Goal: Task Accomplishment & Management: Complete application form

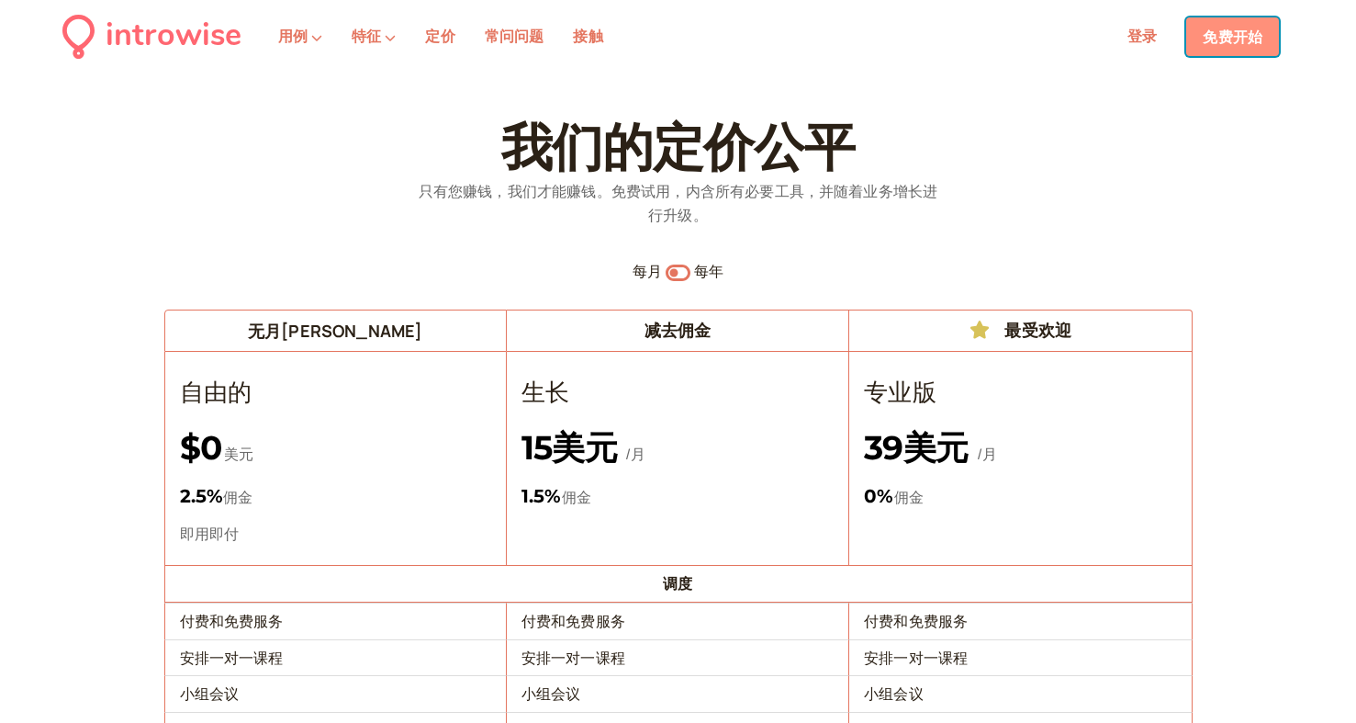
click at [1254, 39] on font "免费开始" at bounding box center [1233, 37] width 60 height 20
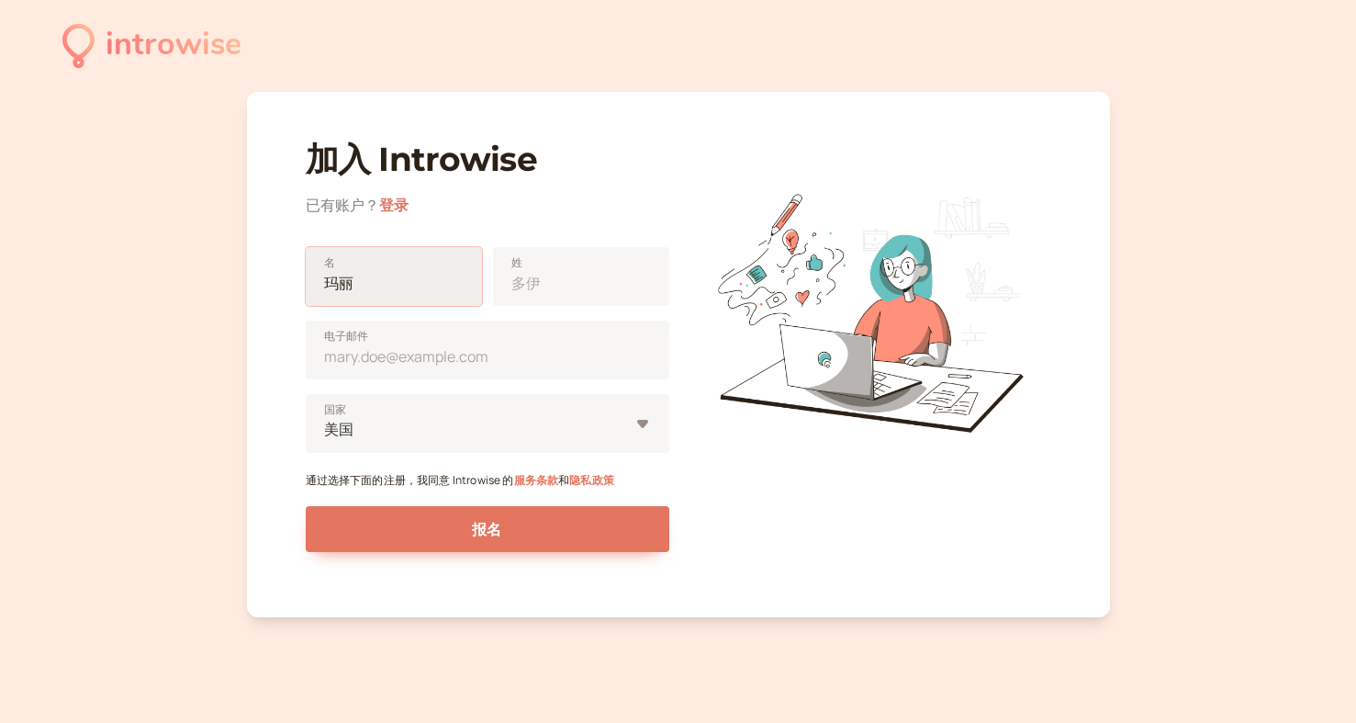
click at [405, 285] on input "名" at bounding box center [394, 276] width 176 height 59
type input "[PERSON_NAME]"
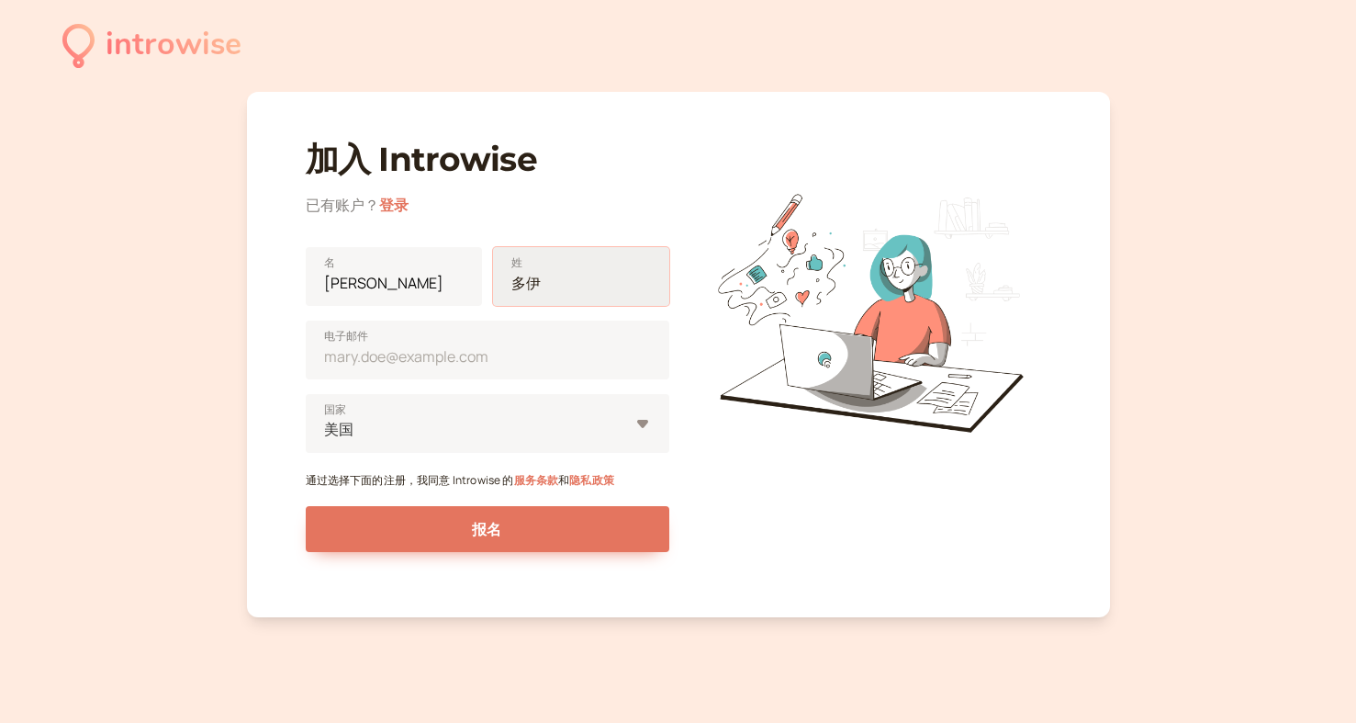
click at [588, 278] on input "姓" at bounding box center [581, 276] width 176 height 59
type input "THOMPSON"
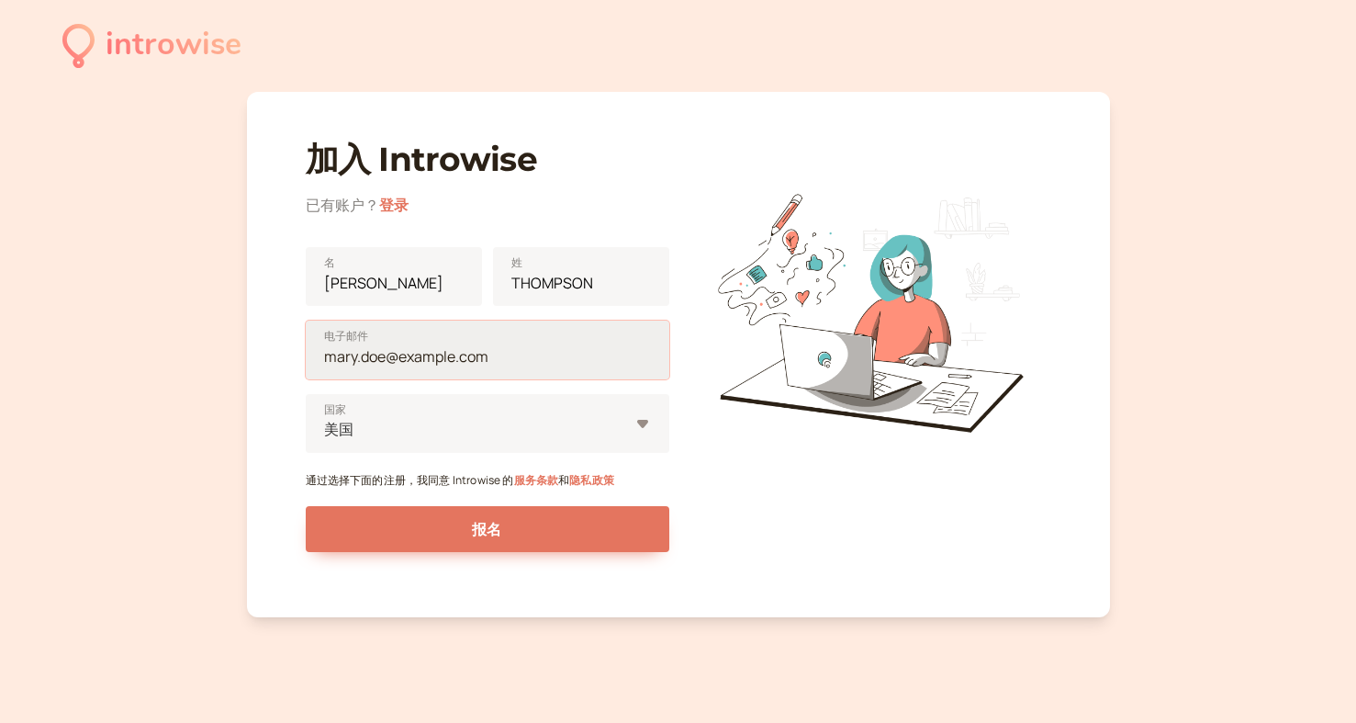
click at [524, 362] on input "电子邮件" at bounding box center [488, 349] width 364 height 59
type input "[EMAIL_ADDRESS][DOMAIN_NAME]"
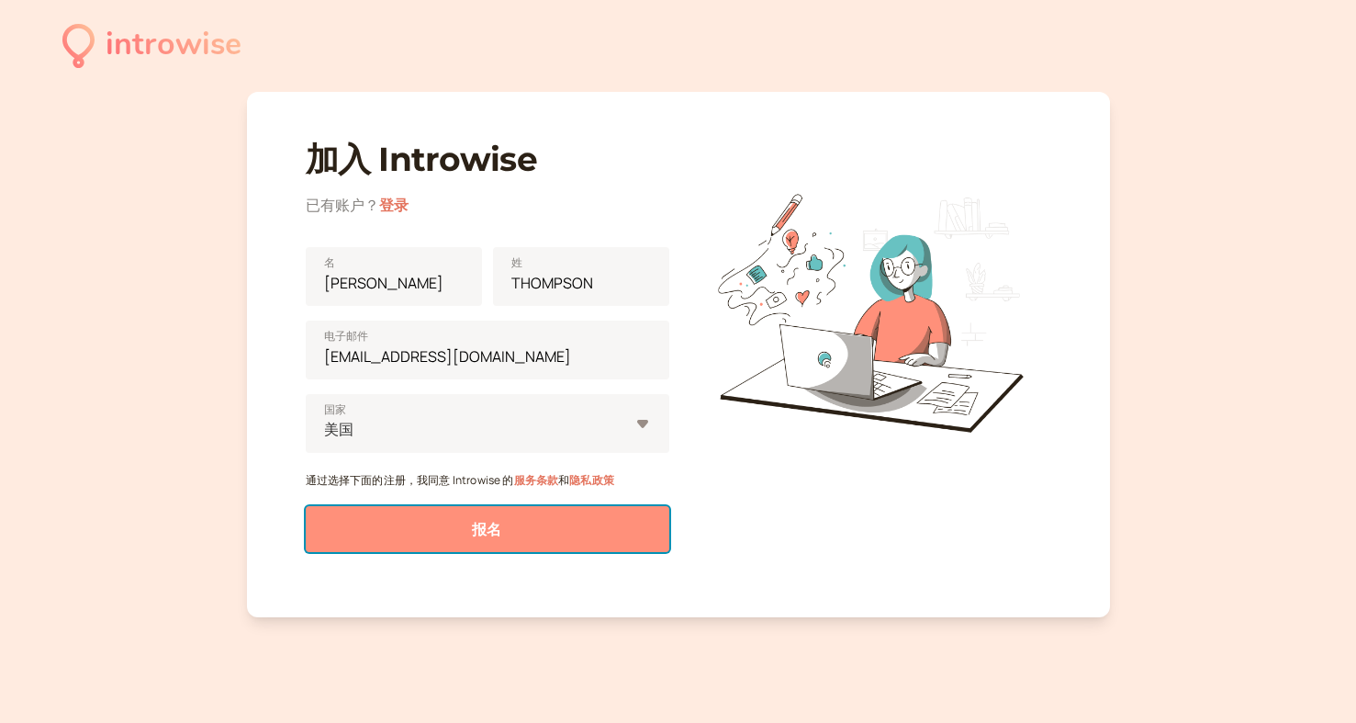
click at [549, 532] on button "报名" at bounding box center [488, 529] width 364 height 46
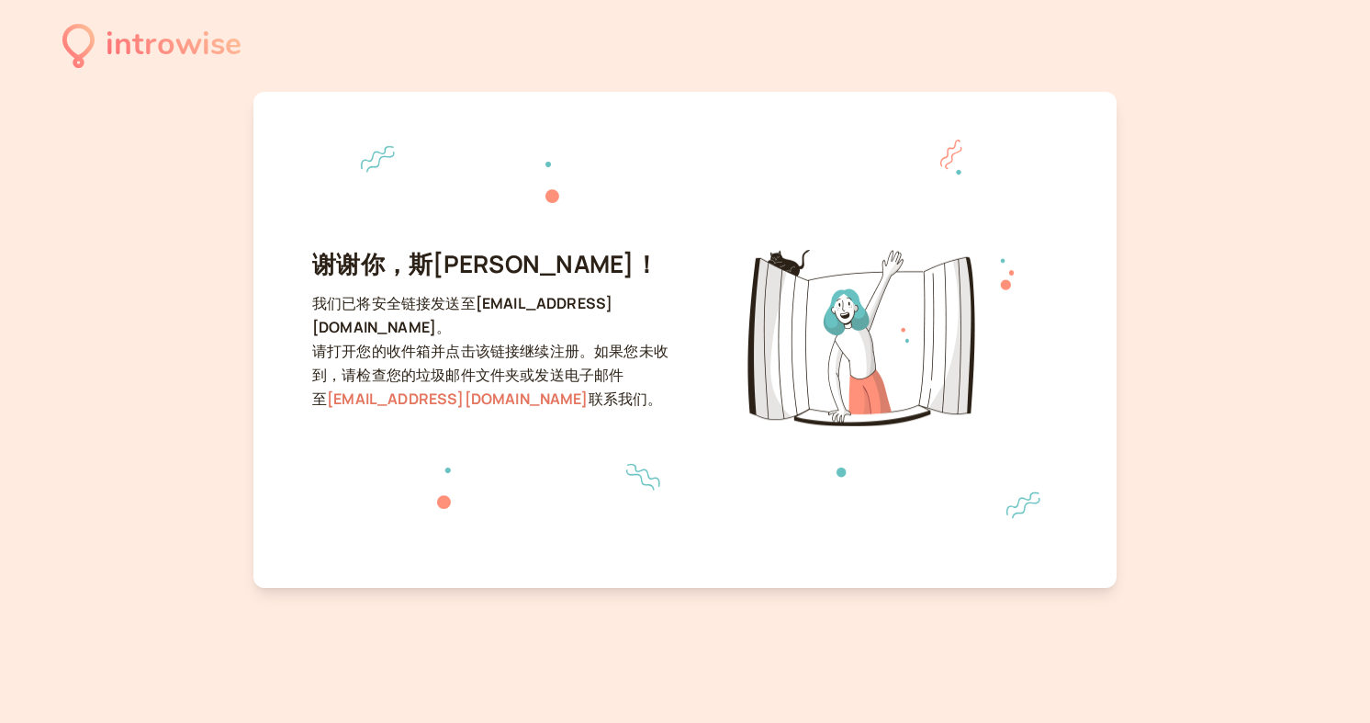
click at [118, 192] on div "introwise 谢谢你， 斯[PERSON_NAME] ！ 我们已将安全链接发送至 [EMAIL_ADDRESS][DOMAIN_NAME] 。 请打开您…" at bounding box center [685, 361] width 1370 height 723
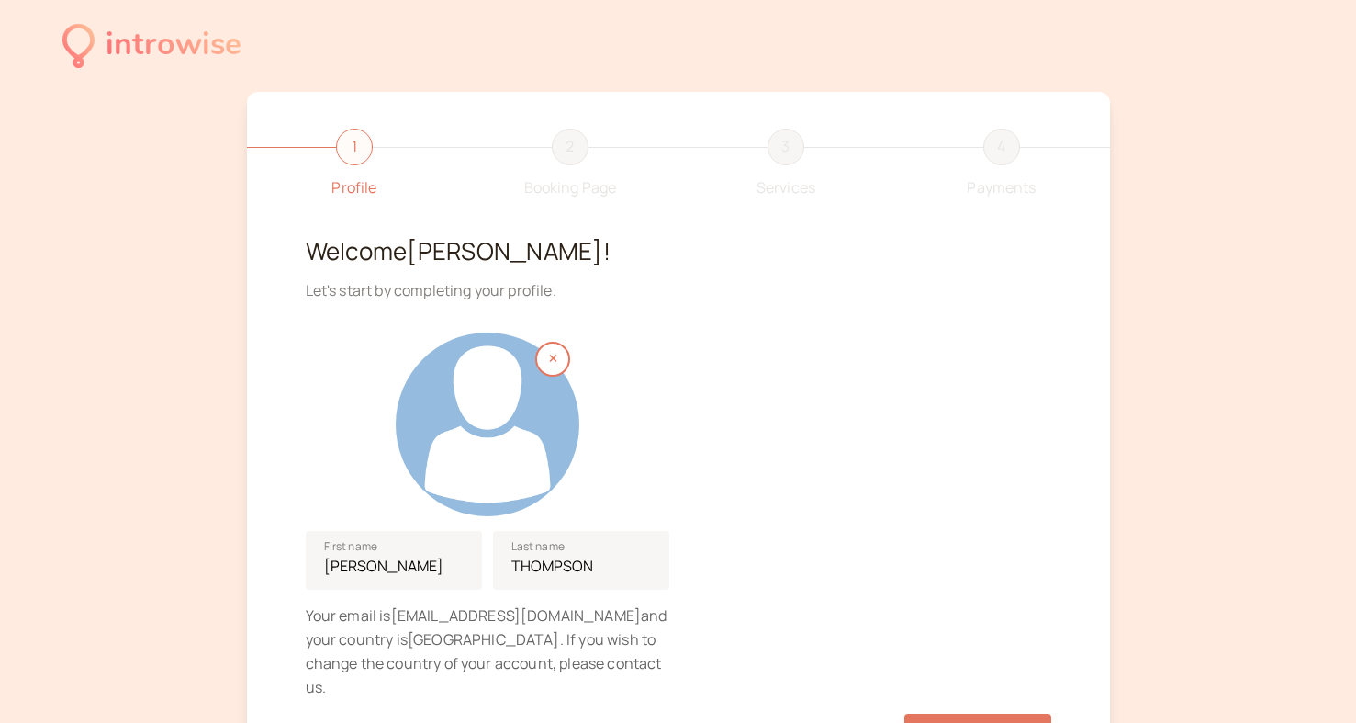
click at [1104, 310] on div "1 Profile 2 Booking Page 3 Services 4 Payments Welcome [PERSON_NAME] ! Let's st…" at bounding box center [678, 433] width 863 height 682
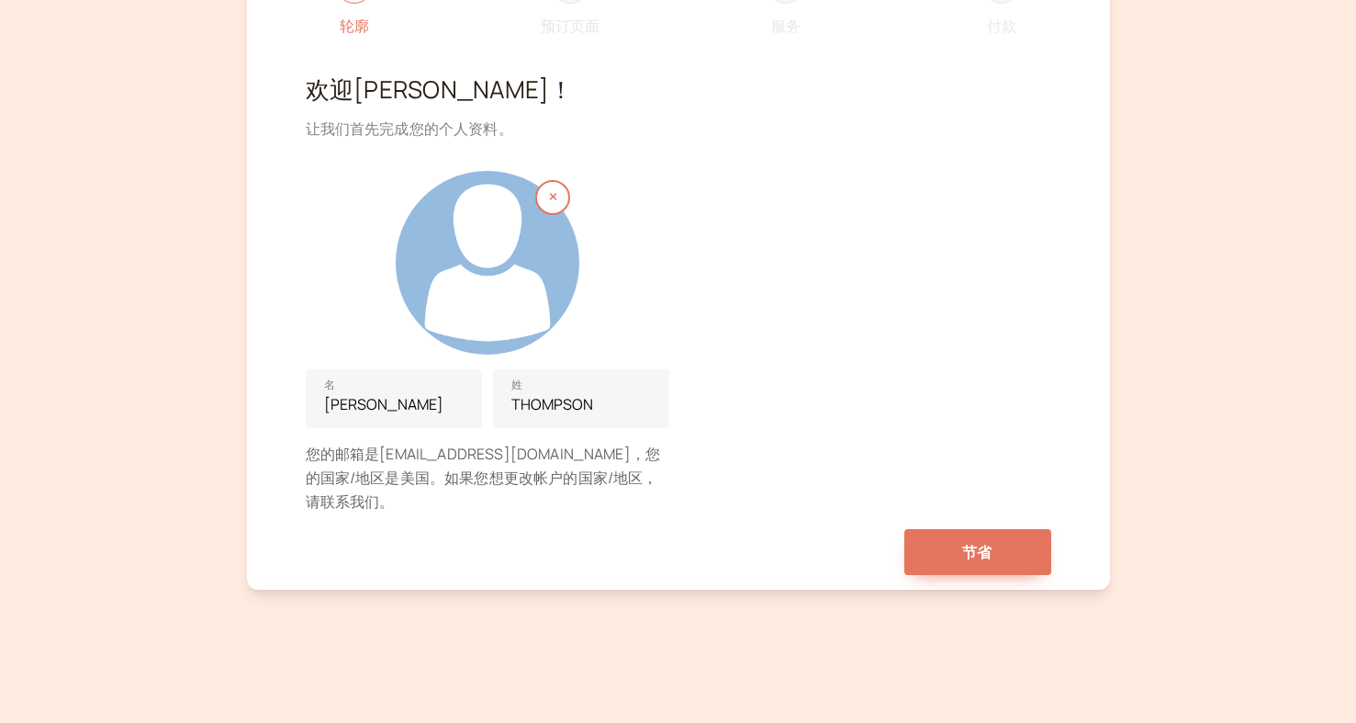
scroll to position [163, 0]
click at [1001, 537] on button "节省" at bounding box center [978, 551] width 147 height 46
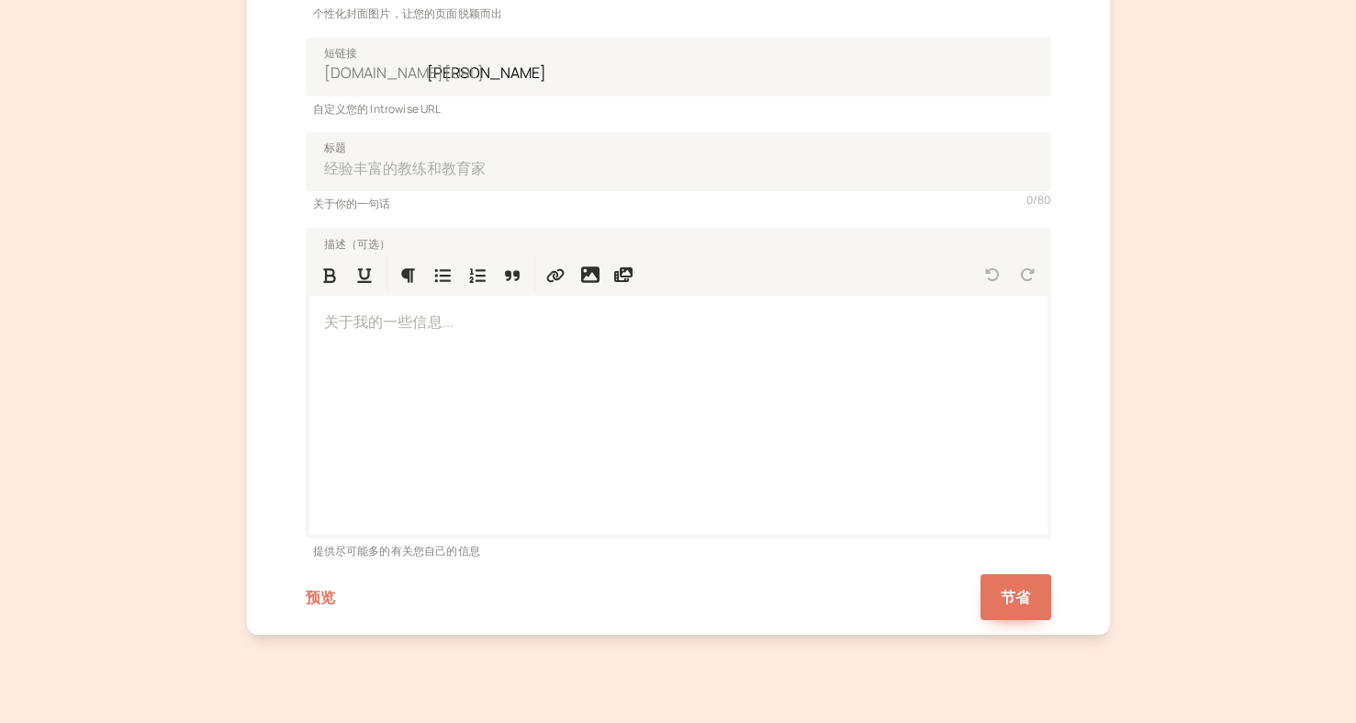
scroll to position [459, 0]
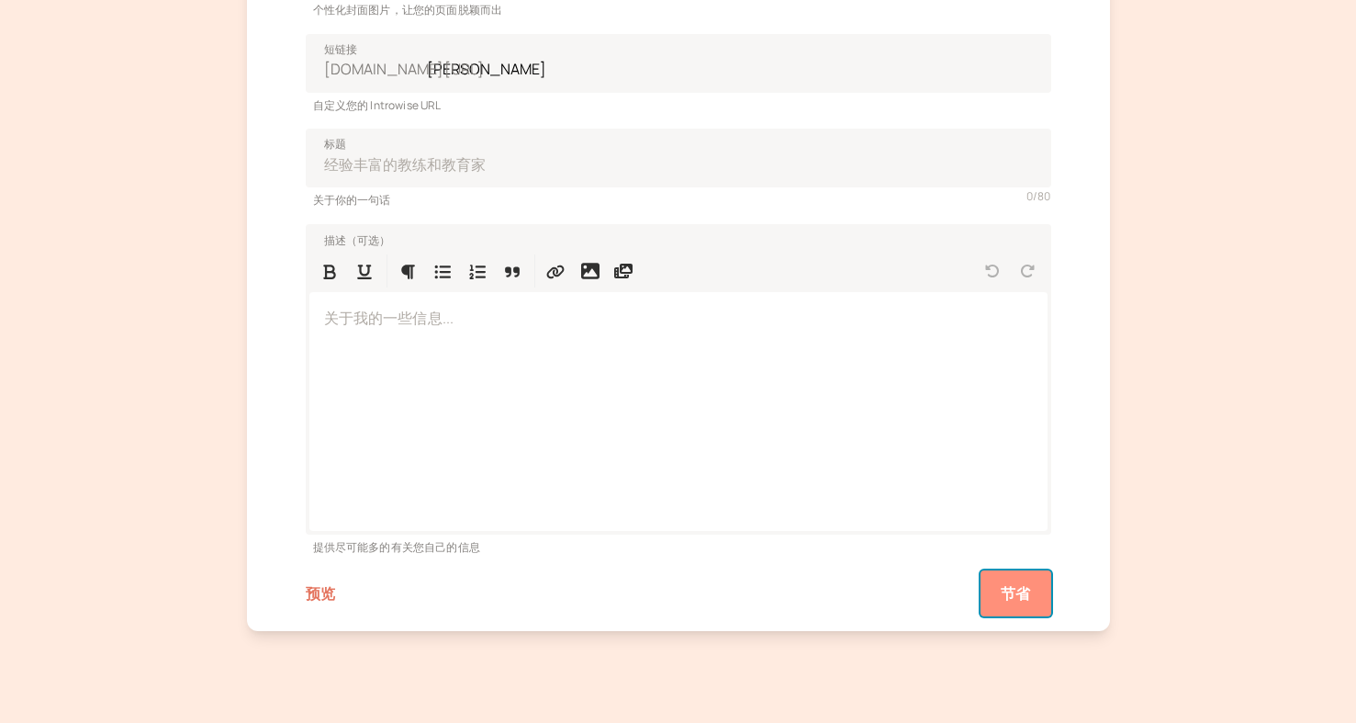
click at [1033, 585] on button "节省" at bounding box center [1016, 593] width 70 height 46
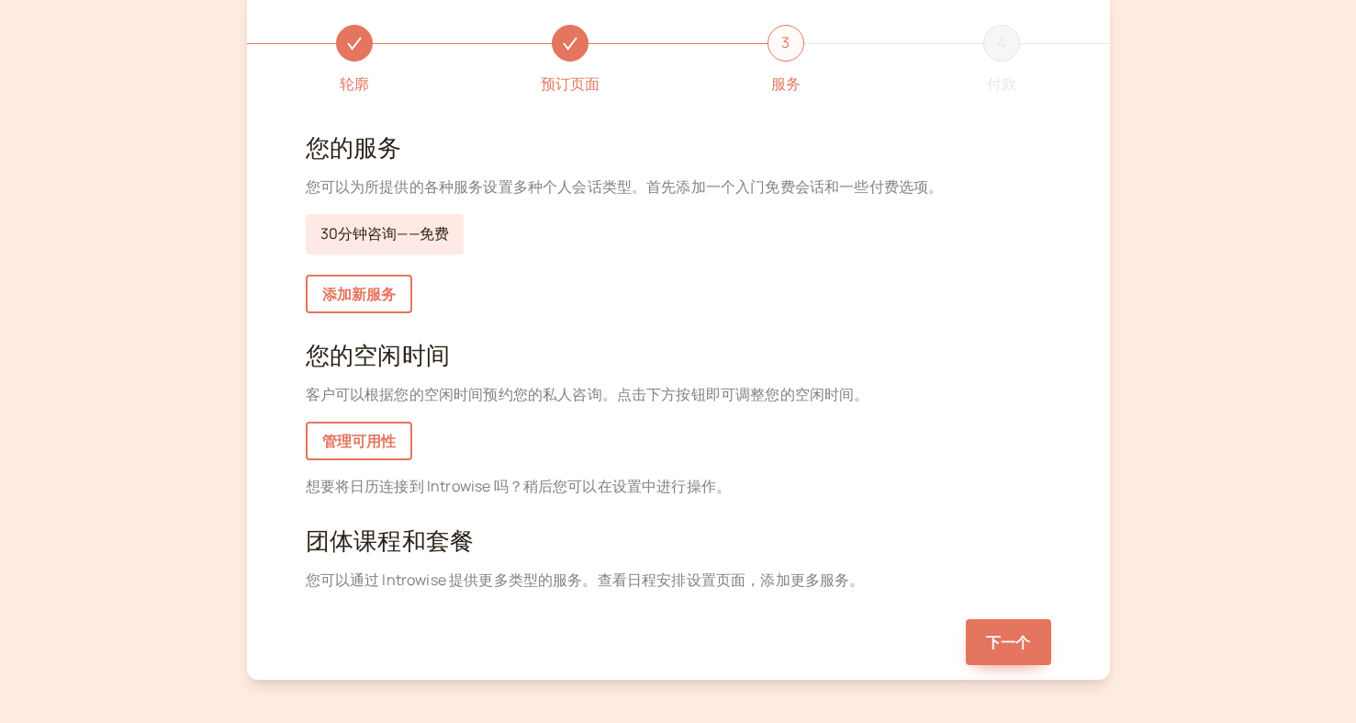
scroll to position [103, 0]
click at [1017, 635] on font "下一个" at bounding box center [1008, 643] width 44 height 20
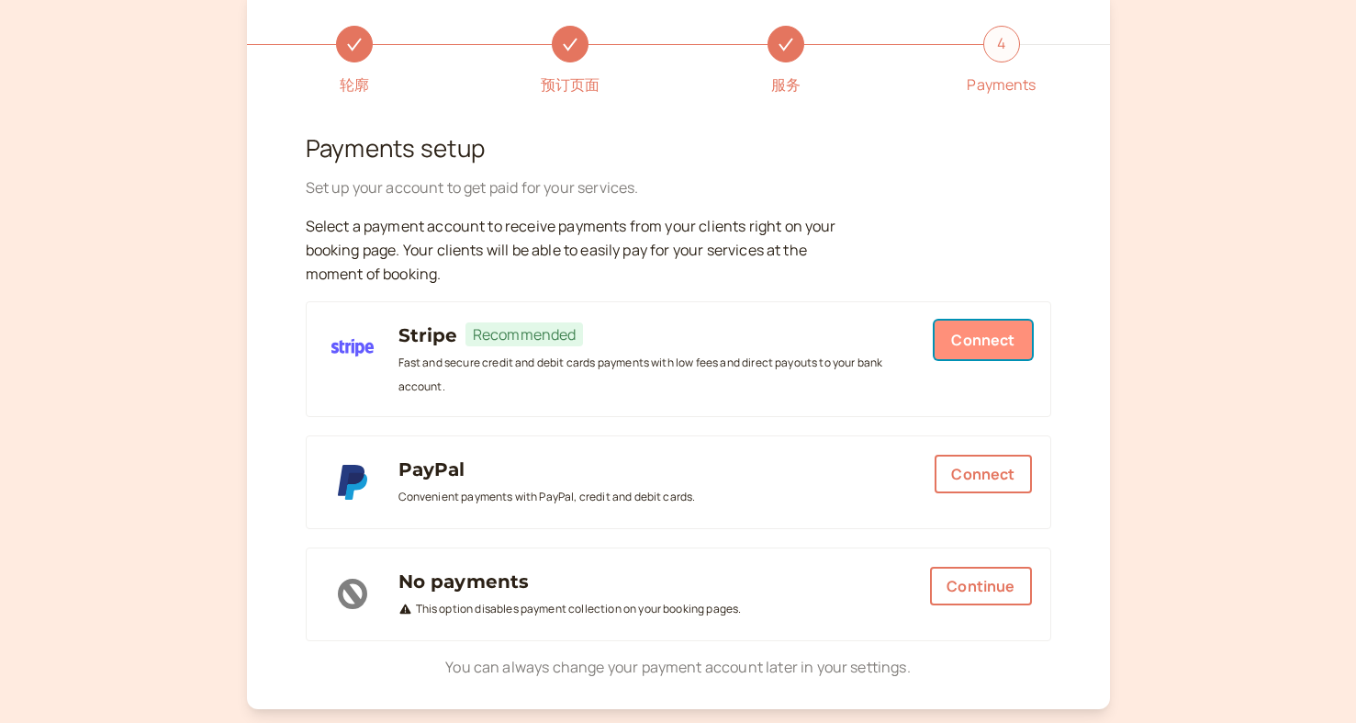
click at [1005, 343] on button "Connect" at bounding box center [983, 339] width 96 height 39
click at [936, 480] on button "Connect" at bounding box center [983, 474] width 96 height 39
